Goal: Use online tool/utility: Utilize a website feature to perform a specific function

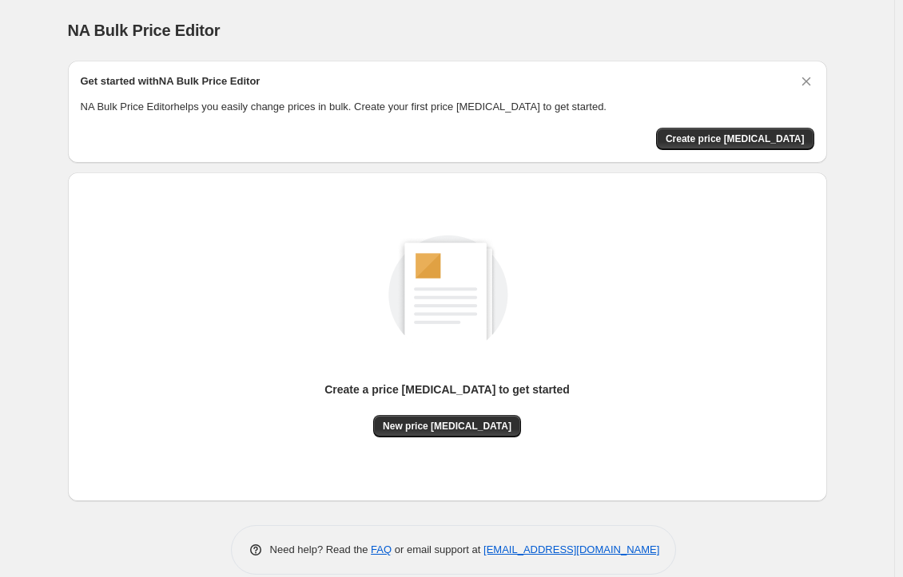
click at [279, 268] on div "Create a price change job to get started New price change job" at bounding box center [447, 319] width 733 height 236
click at [404, 421] on span "New price [MEDICAL_DATA]" at bounding box center [447, 426] width 129 height 13
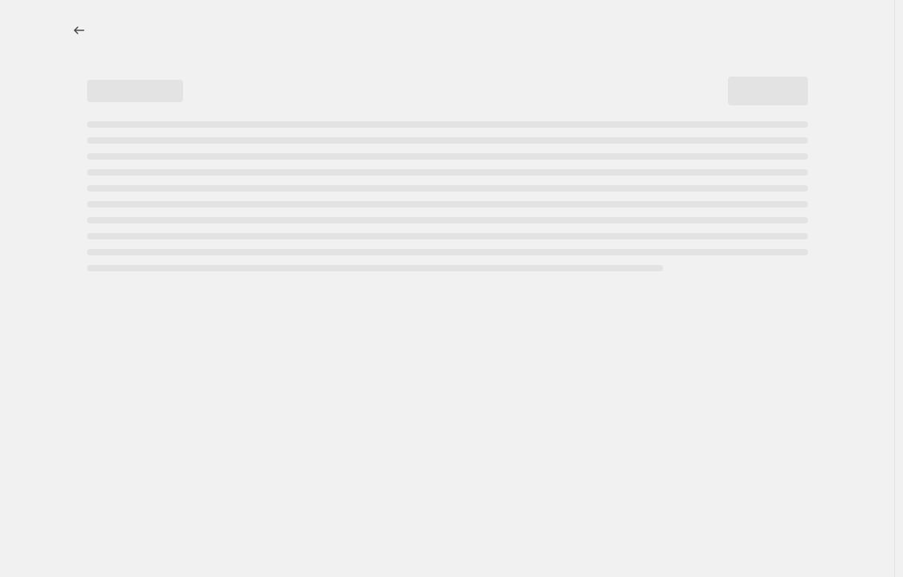
select select "percentage"
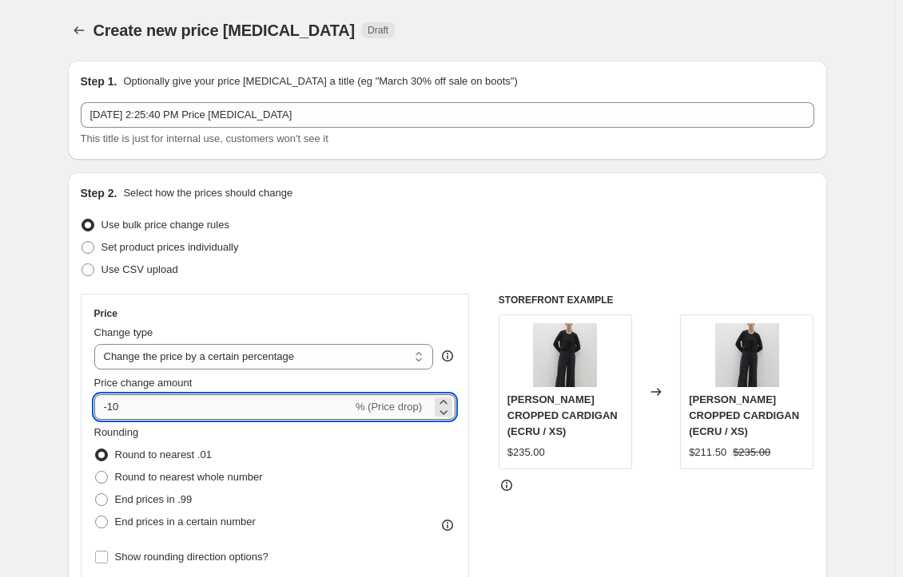
drag, startPoint x: 128, startPoint y: 411, endPoint x: 110, endPoint y: 417, distance: 18.4
click at [110, 417] on input "-10" at bounding box center [223, 408] width 258 height 26
type input "-25"
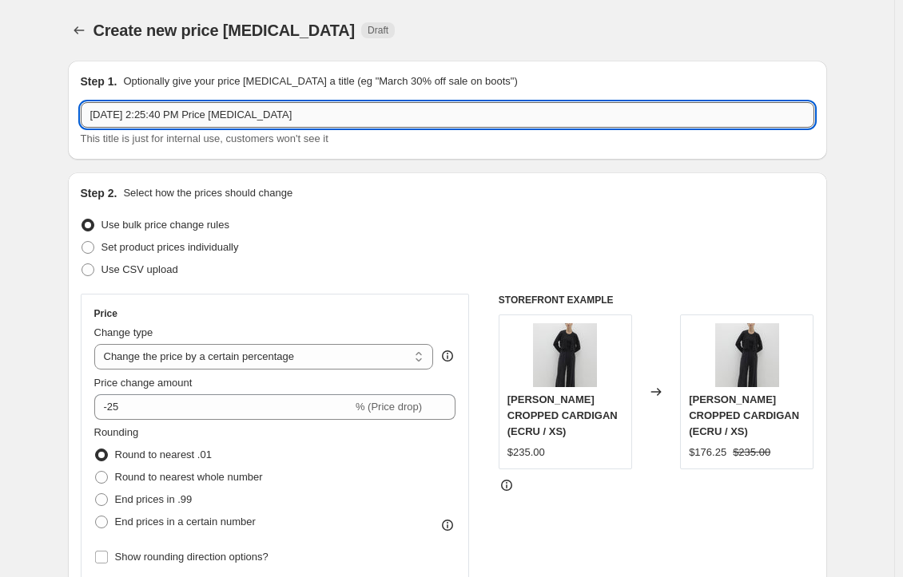
click at [184, 103] on input "Sep 27, 2025, 2:25:40 PM Price change job" at bounding box center [447, 115] width 733 height 26
click at [184, 111] on input "Sep 27, 2025, 2:25:40 PM Price change job" at bounding box center [447, 115] width 733 height 26
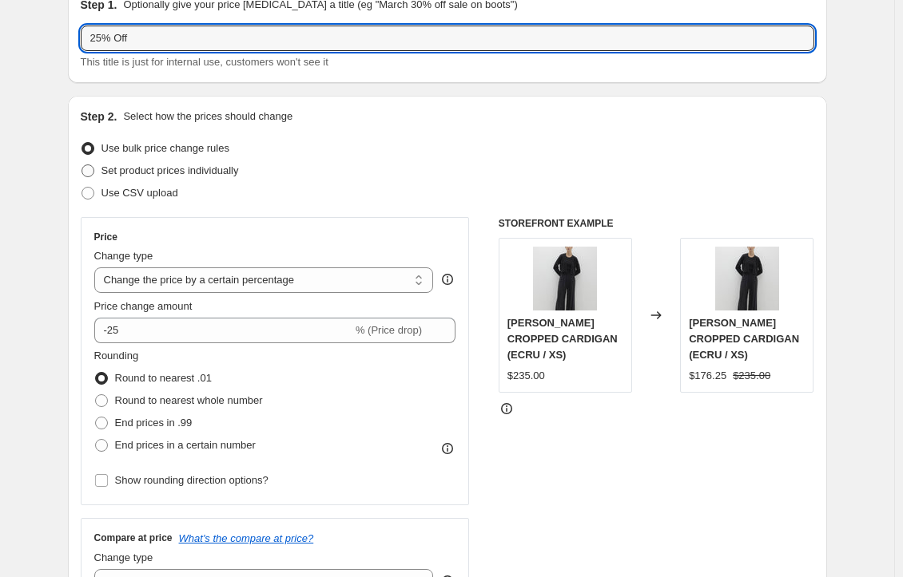
scroll to position [240, 0]
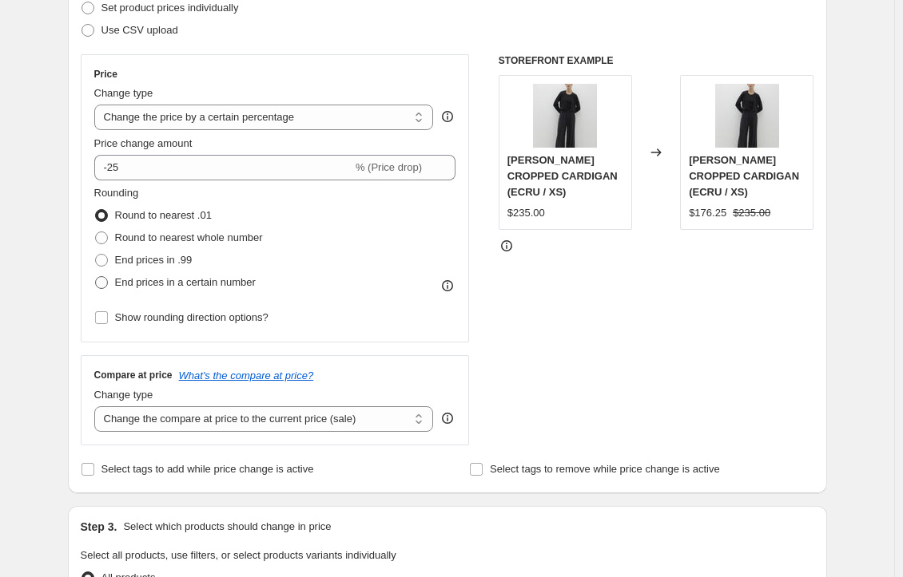
type input "25% Off"
click at [155, 272] on label "End prices in a certain number" at bounding box center [174, 283] width 161 height 22
click at [96, 276] on input "End prices in a certain number" at bounding box center [95, 276] width 1 height 1
radio input "true"
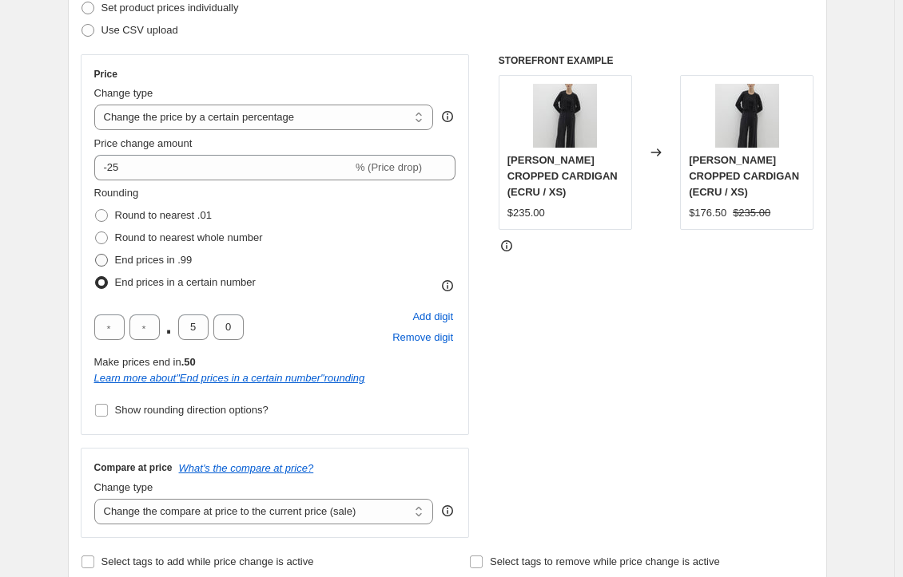
click at [144, 254] on span "End prices in .99" at bounding box center [153, 260] width 77 height 12
click at [96, 254] on input "End prices in .99" at bounding box center [95, 254] width 1 height 1
radio input "true"
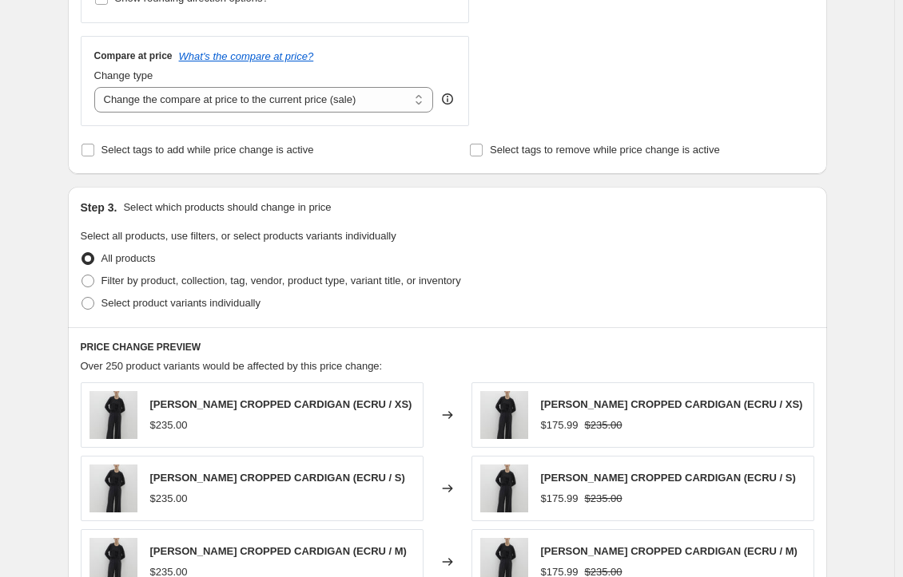
scroll to position [1015, 0]
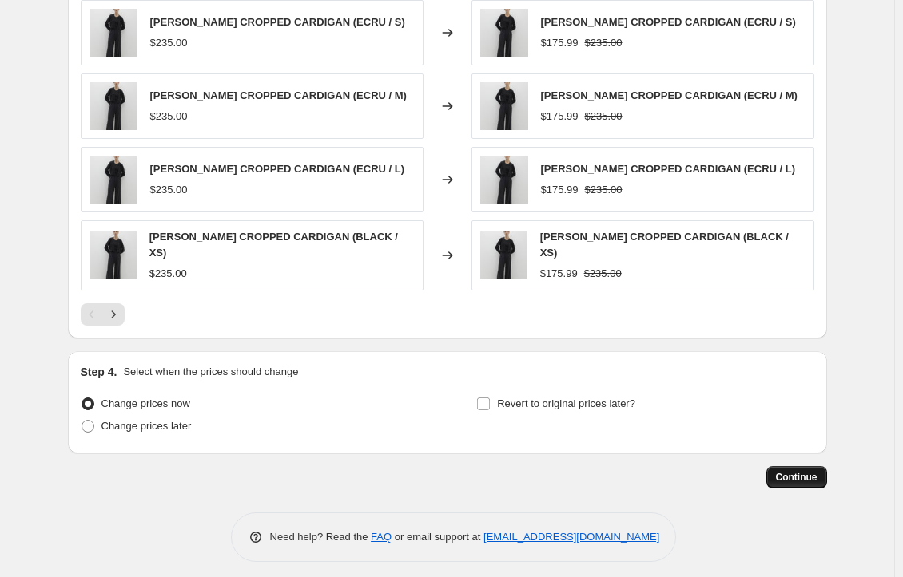
click at [796, 471] on span "Continue" at bounding box center [797, 477] width 42 height 13
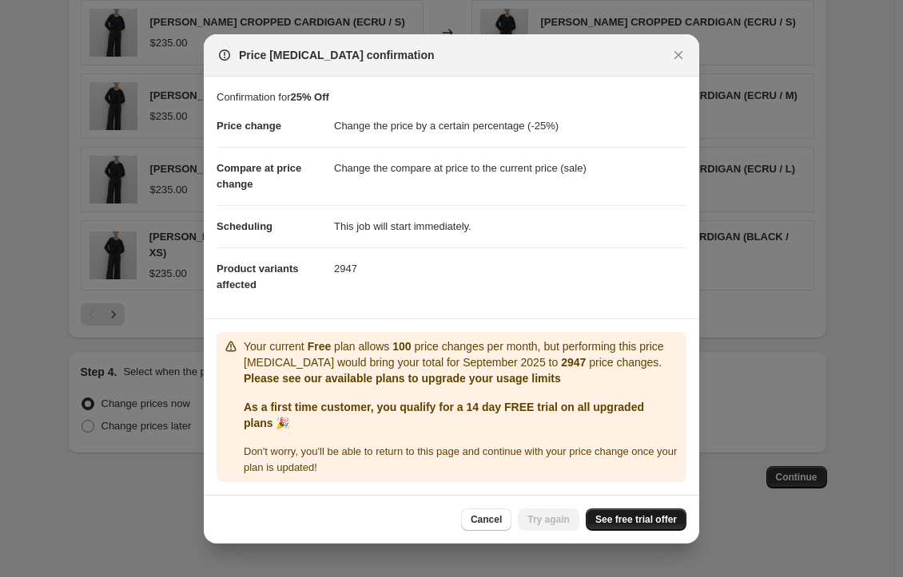
click at [605, 522] on span "See free trial offer" at bounding box center [635, 520] width 81 height 13
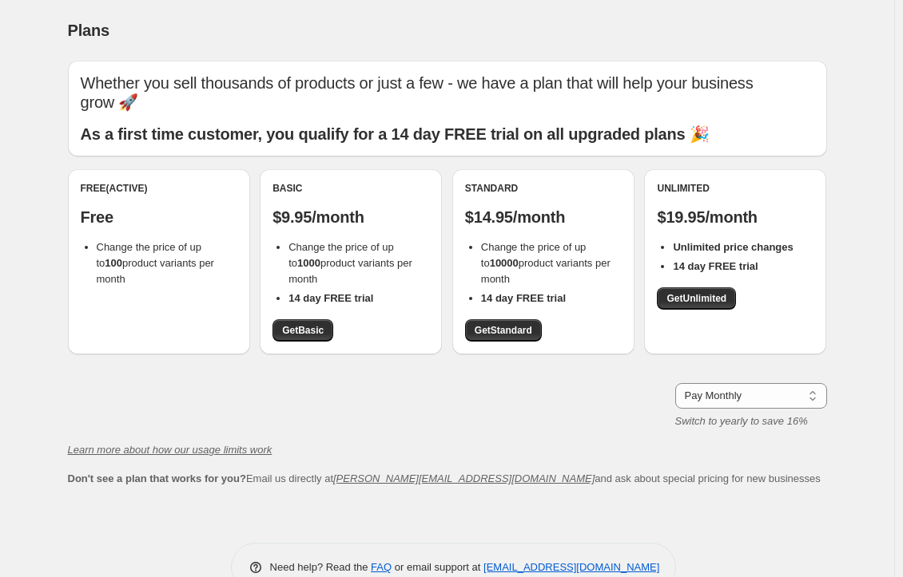
click at [685, 311] on div "Unlimited $19.95/month Unlimited price changes 14 day FREE trial Get Unlimited" at bounding box center [735, 261] width 182 height 185
click at [687, 292] on link "Get Unlimited" at bounding box center [696, 299] width 79 height 22
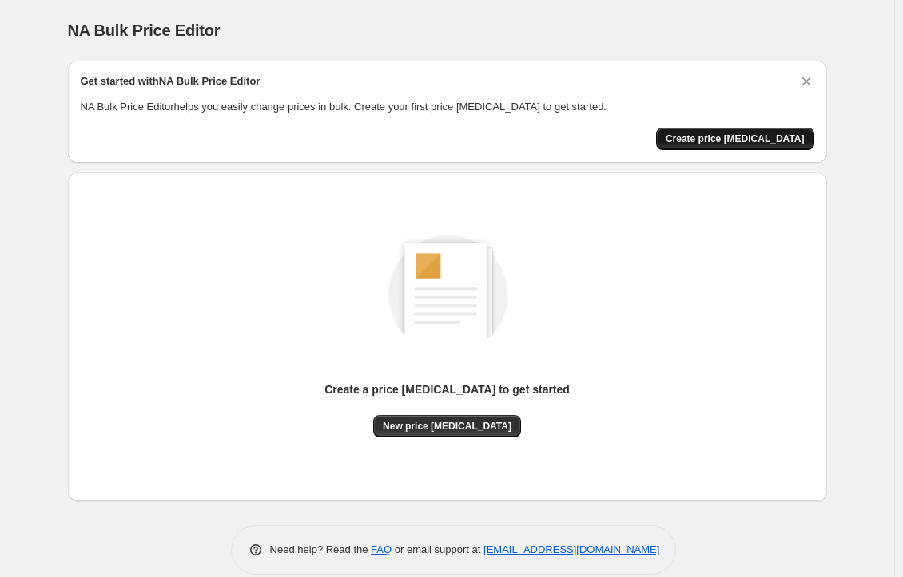
click at [716, 141] on span "Create price [MEDICAL_DATA]" at bounding box center [734, 139] width 139 height 13
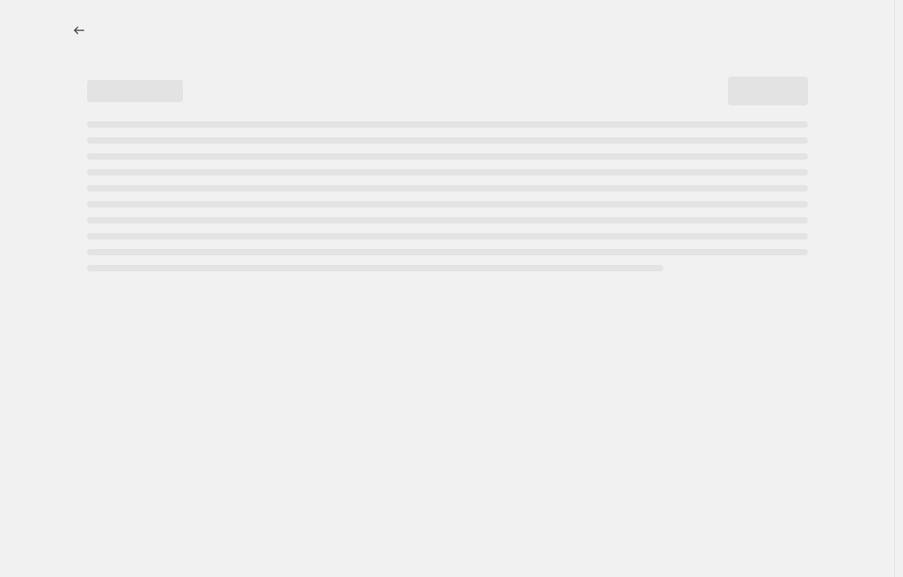
select select "percentage"
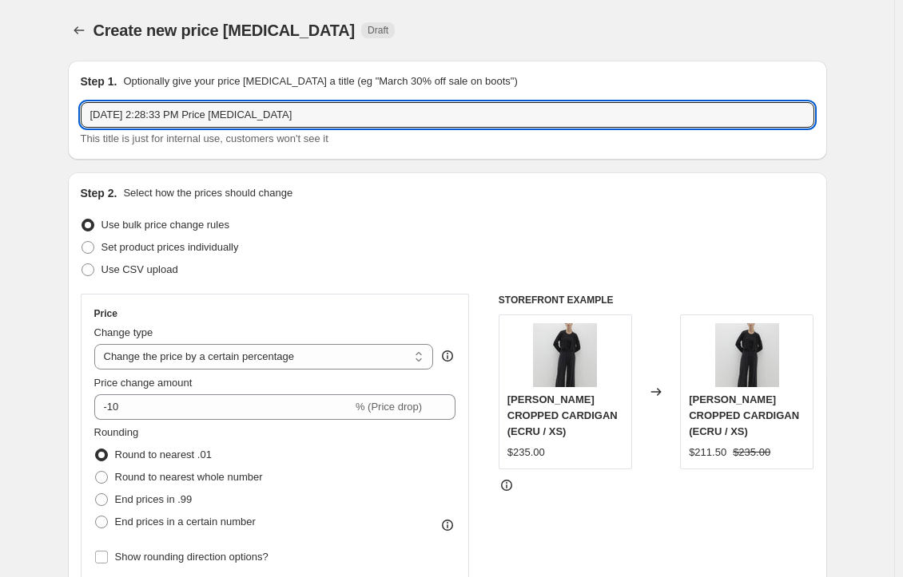
drag, startPoint x: 315, startPoint y: 109, endPoint x: -30, endPoint y: 97, distance: 345.2
click at [0, 97] on html "Home Settings Plans Skip to content Create new price [MEDICAL_DATA]. This page …" at bounding box center [451, 288] width 903 height 577
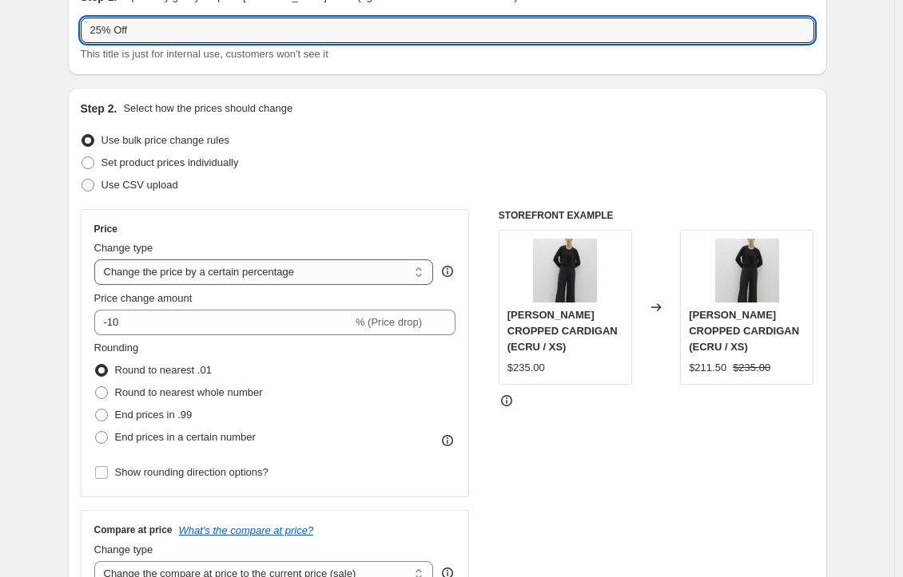
scroll to position [160, 0]
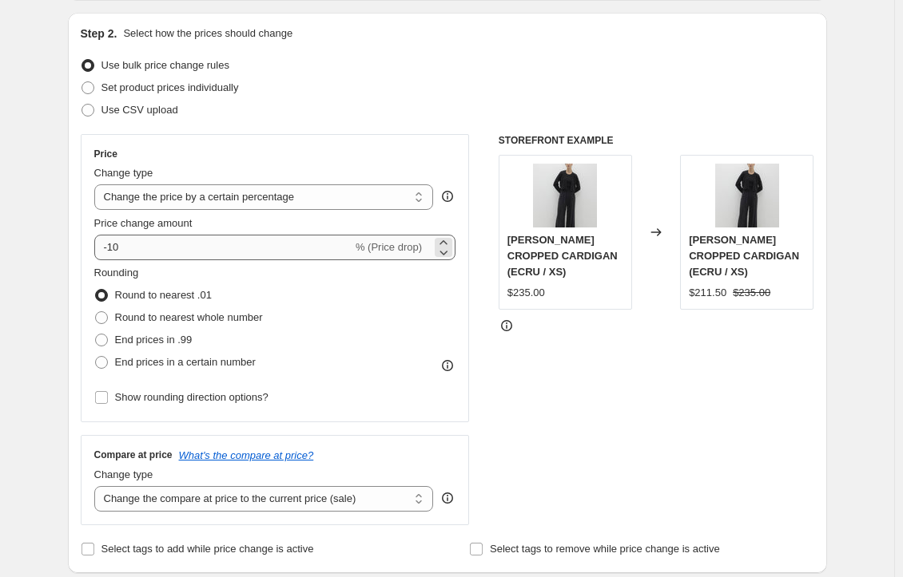
type input "25% Off"
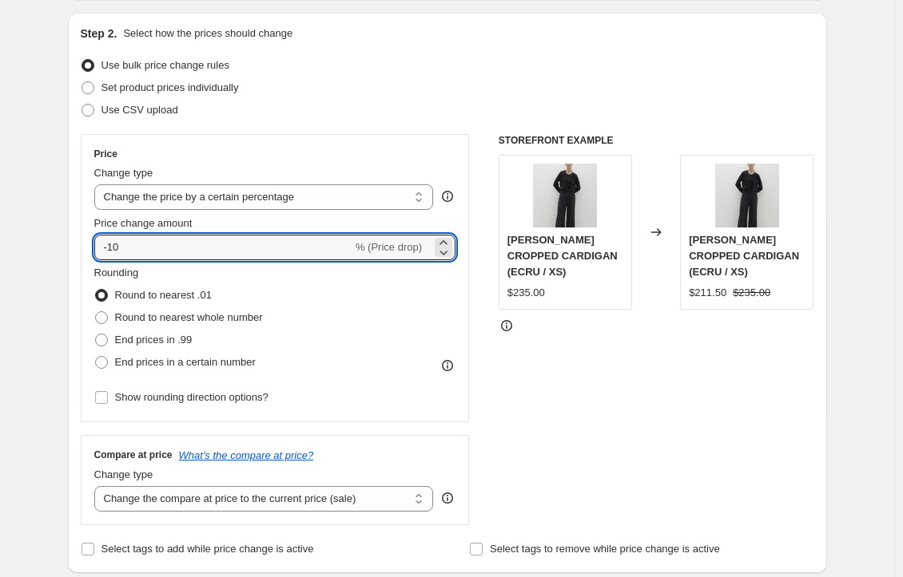
drag, startPoint x: 137, startPoint y: 241, endPoint x: 113, endPoint y: 263, distance: 32.2
click at [113, 263] on div "Price Change type Change the price to a certain amount Change the price by a ce…" at bounding box center [275, 278] width 362 height 261
type input "-25"
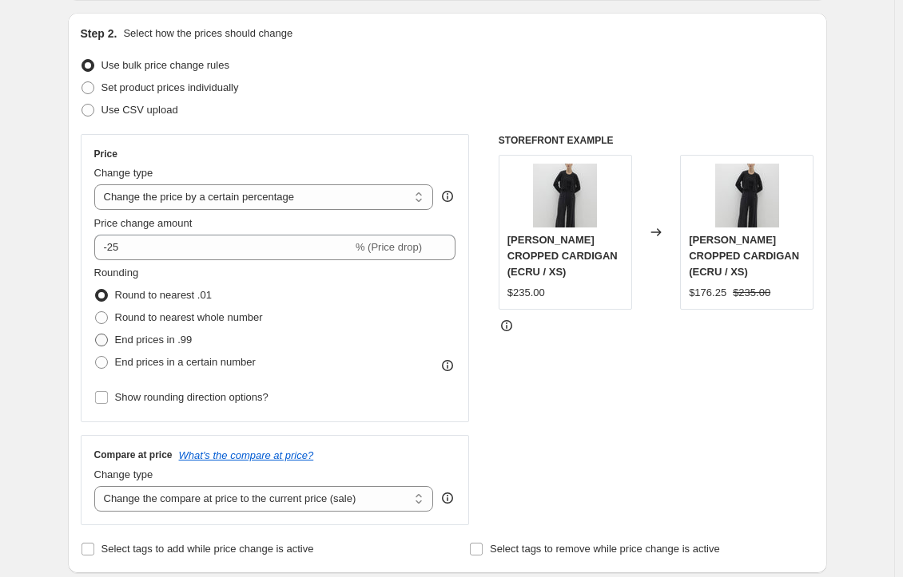
click at [148, 347] on span "End prices in .99" at bounding box center [153, 340] width 77 height 16
click at [96, 335] on input "End prices in .99" at bounding box center [95, 334] width 1 height 1
radio input "true"
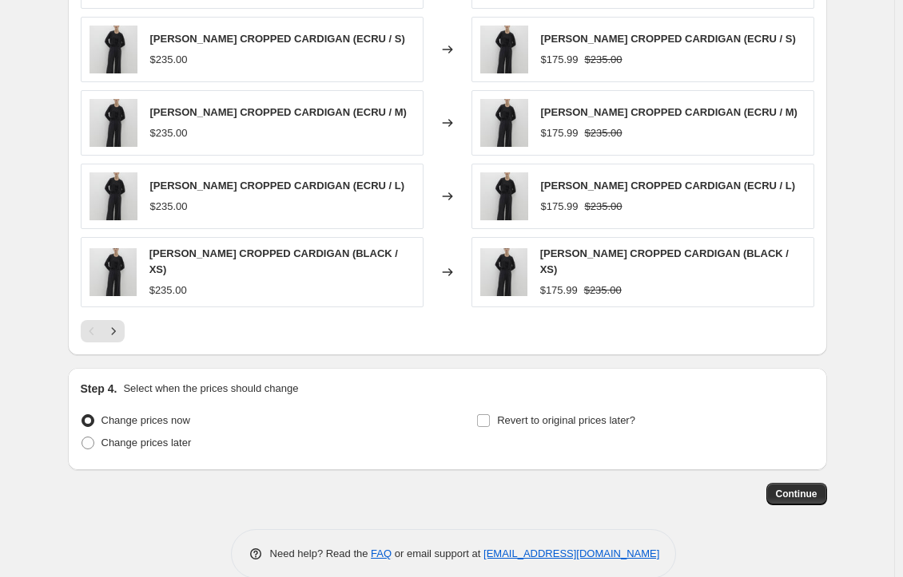
scroll to position [1015, 0]
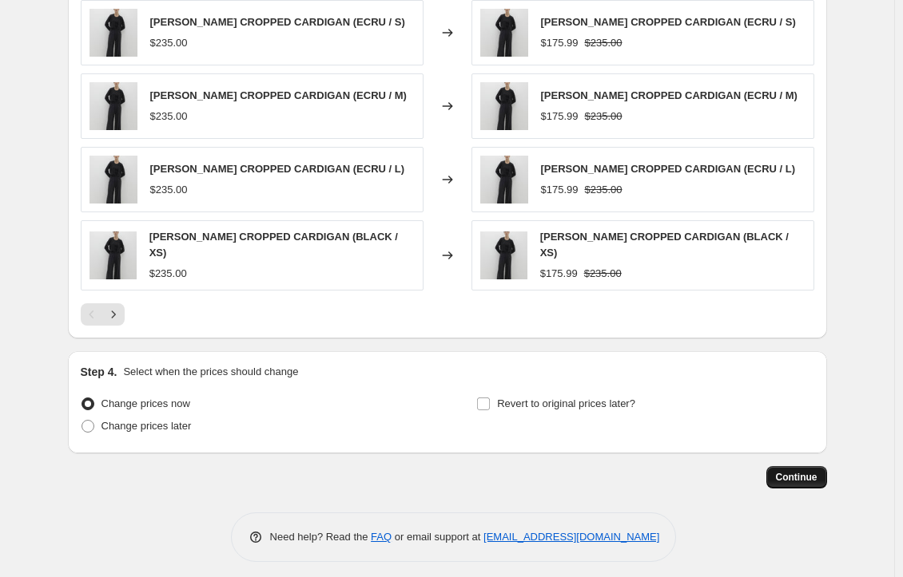
click at [815, 474] on span "Continue" at bounding box center [797, 477] width 42 height 13
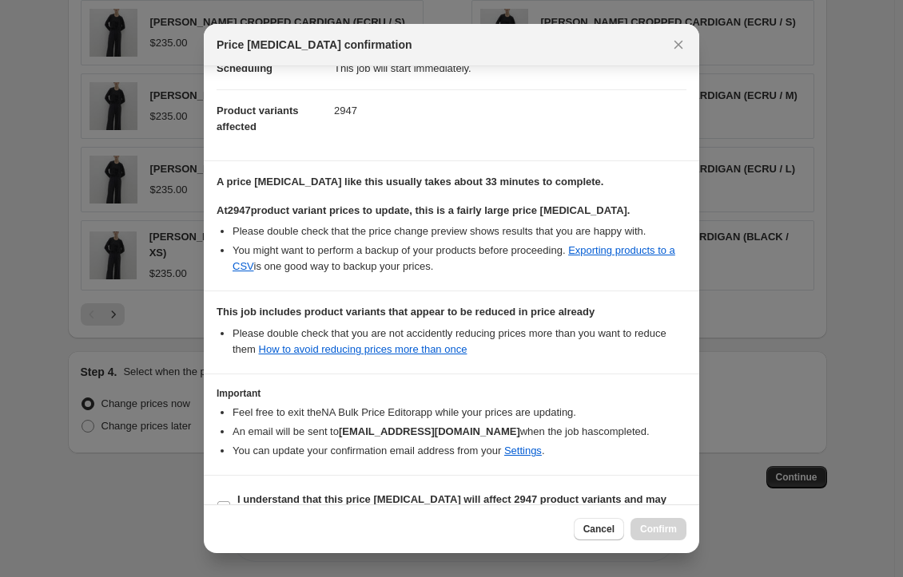
scroll to position [181, 0]
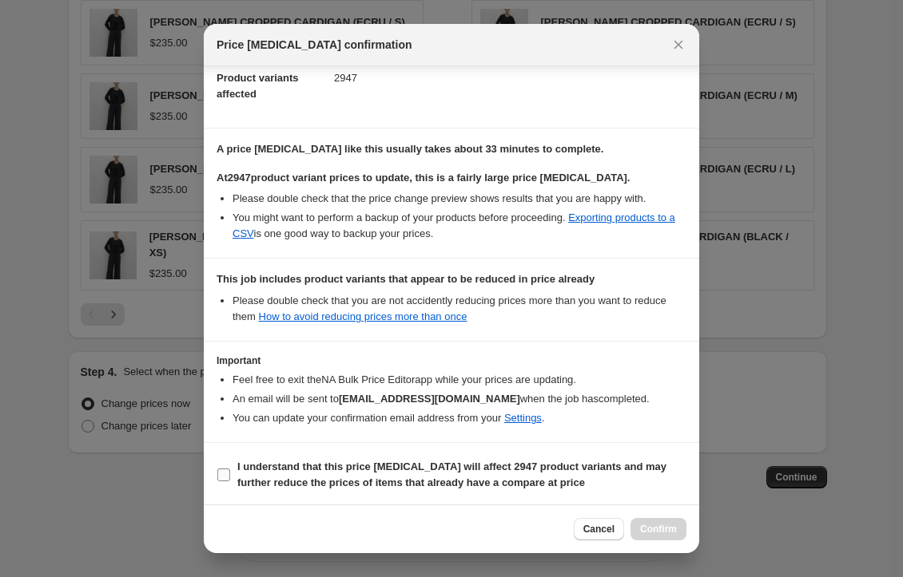
click at [393, 459] on span "I understand that this price [MEDICAL_DATA] will affect 2947 product variants a…" at bounding box center [461, 475] width 449 height 32
click at [230, 469] on input "I understand that this price [MEDICAL_DATA] will affect 2947 product variants a…" at bounding box center [223, 475] width 13 height 13
checkbox input "true"
click at [666, 520] on button "Confirm" at bounding box center [658, 529] width 56 height 22
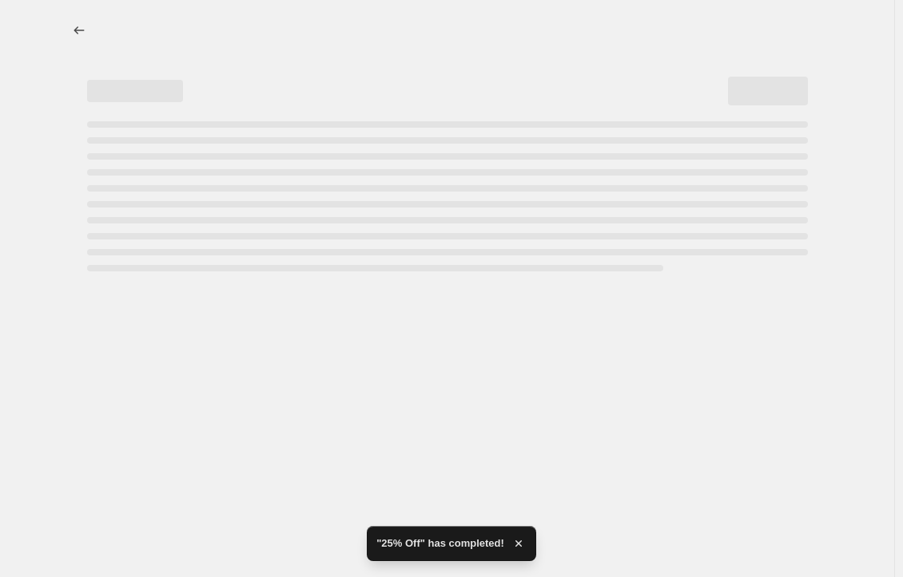
select select "percentage"
